Goal: Task Accomplishment & Management: Manage account settings

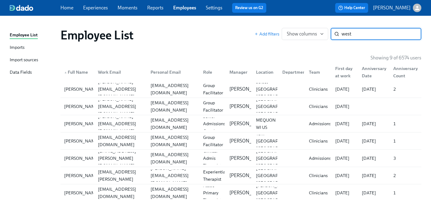
type input "west"
click at [83, 106] on div "[PERSON_NAME]" at bounding box center [82, 106] width 40 height 7
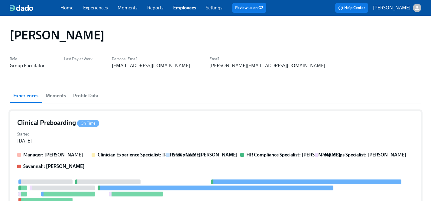
click at [123, 133] on div "Started [DATE]" at bounding box center [215, 136] width 397 height 15
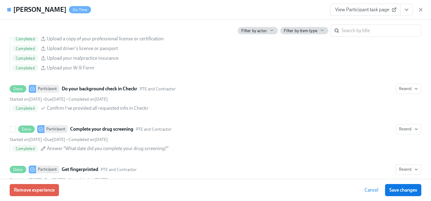
scroll to position [766, 0]
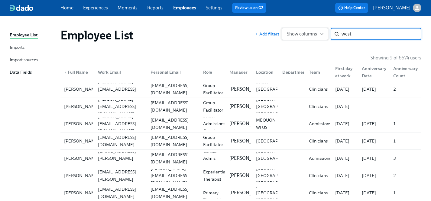
drag, startPoint x: 367, startPoint y: 31, endPoint x: 287, endPoint y: 31, distance: 79.5
click at [287, 31] on div "Add filters Show columns west ​" at bounding box center [338, 34] width 167 height 12
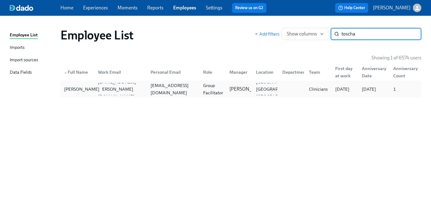
type input "toscha"
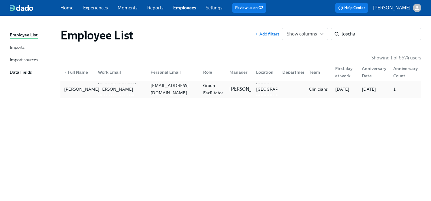
click at [72, 90] on div "[PERSON_NAME]" at bounding box center [82, 88] width 40 height 7
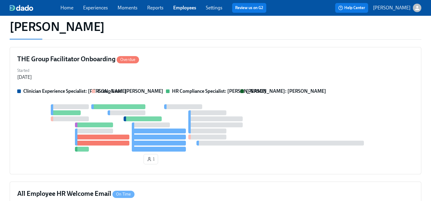
scroll to position [33, 0]
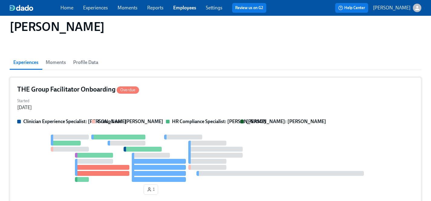
click at [164, 103] on div "Started [DATE]" at bounding box center [215, 103] width 397 height 15
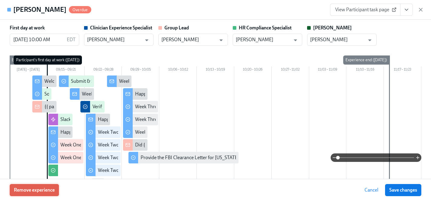
click at [50, 189] on span "Remove experience" at bounding box center [34, 190] width 41 height 6
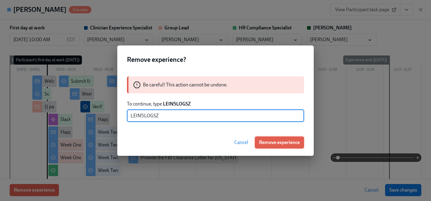
type input "LEIN5LOGSZ"
click at [270, 141] on span "Remove experience" at bounding box center [279, 142] width 41 height 6
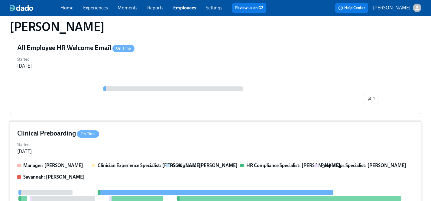
scroll to position [80, 0]
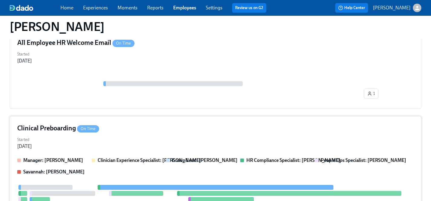
click at [129, 144] on div "Started [DATE]" at bounding box center [215, 142] width 397 height 15
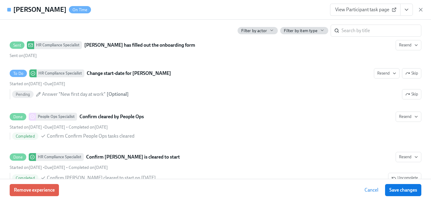
scroll to position [1186, 0]
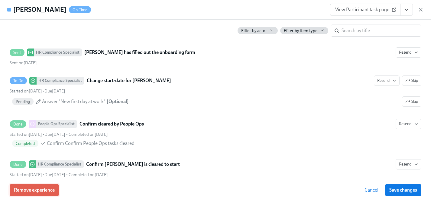
click at [45, 191] on span "Remove experience" at bounding box center [34, 190] width 41 height 6
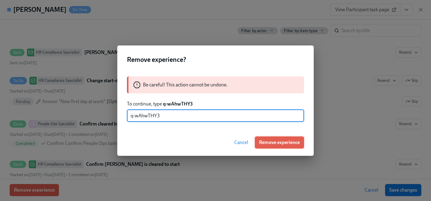
type input "q-wAhwTHY3"
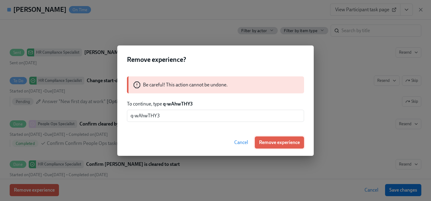
click at [275, 142] on span "Remove experience" at bounding box center [279, 142] width 41 height 6
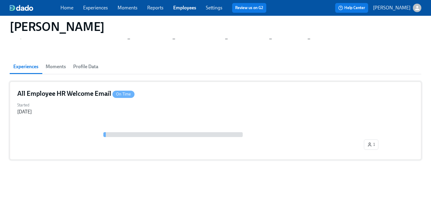
scroll to position [0, 0]
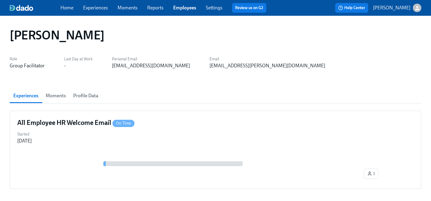
click at [95, 7] on link "Experiences" at bounding box center [95, 8] width 25 height 6
